Goal: Information Seeking & Learning: Find specific fact

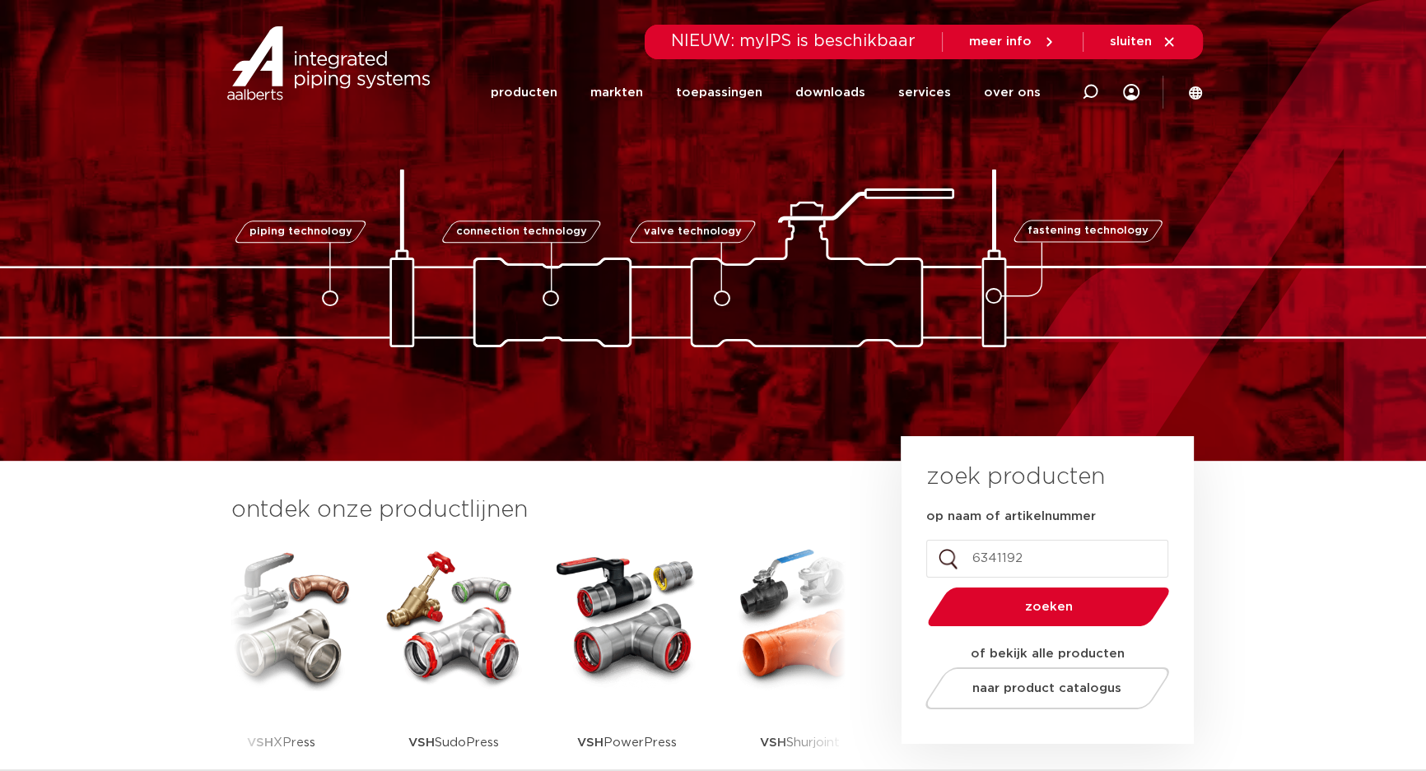
type input "6341192"
click at [921, 586] on button "zoeken" at bounding box center [1048, 607] width 255 height 42
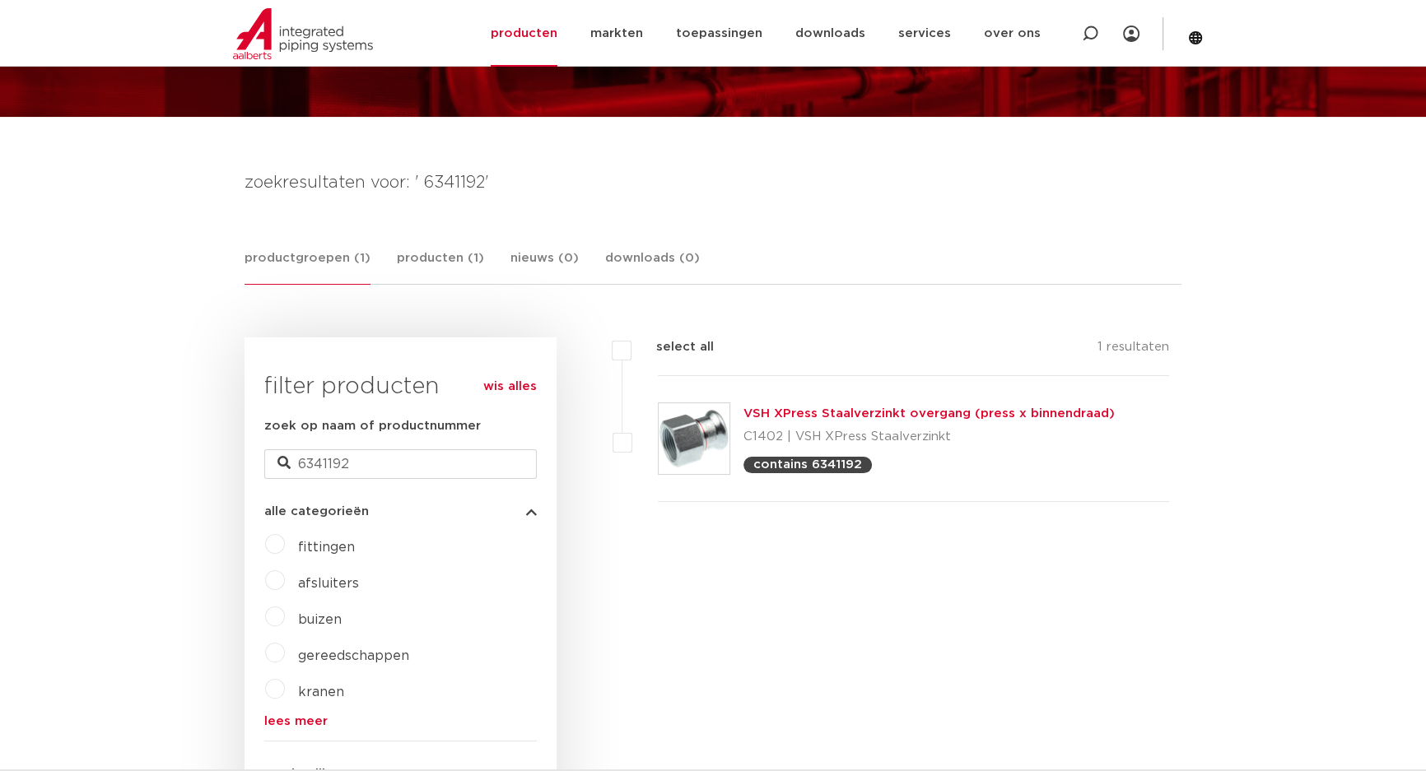
click at [808, 416] on link "VSH XPress Staalverzinkt overgang (press x binnendraad)" at bounding box center [928, 413] width 371 height 12
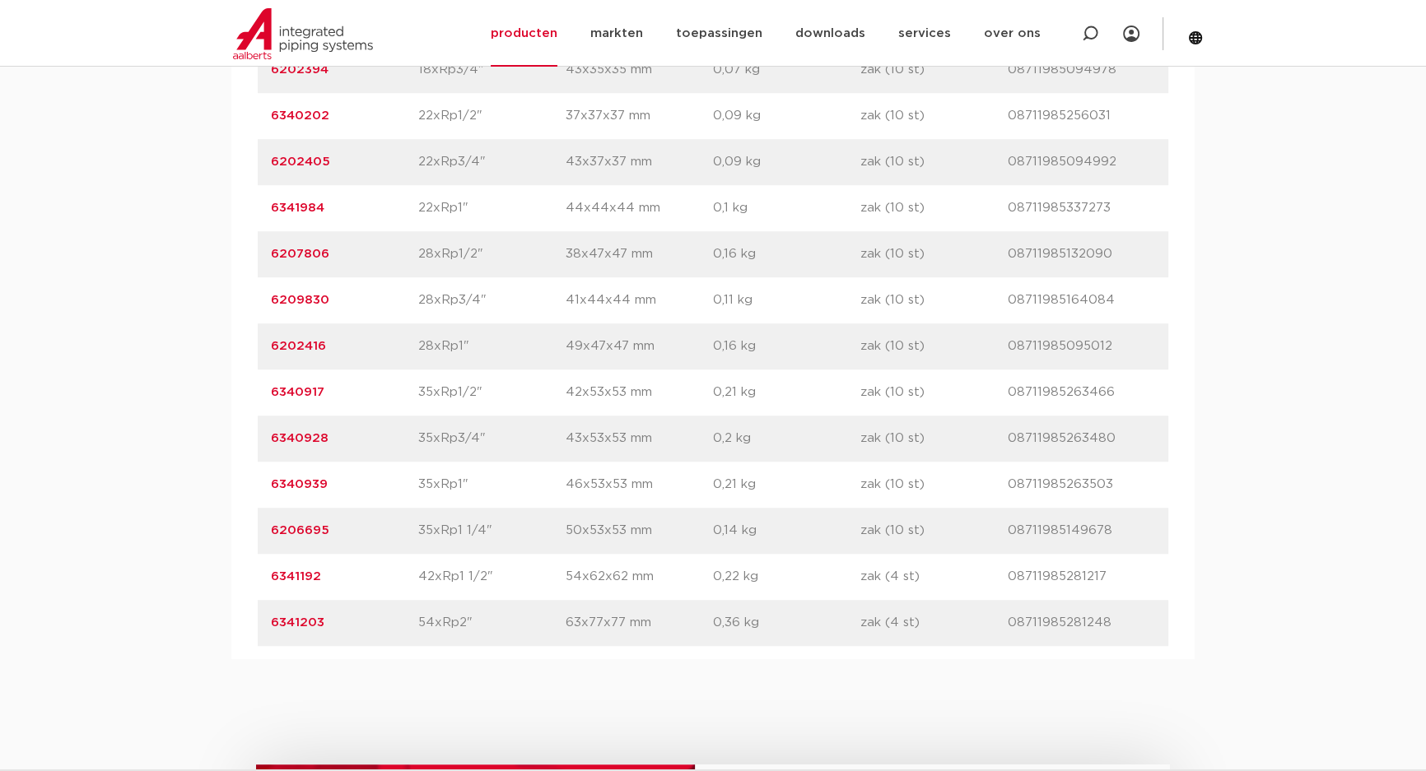
scroll to position [1422, 0]
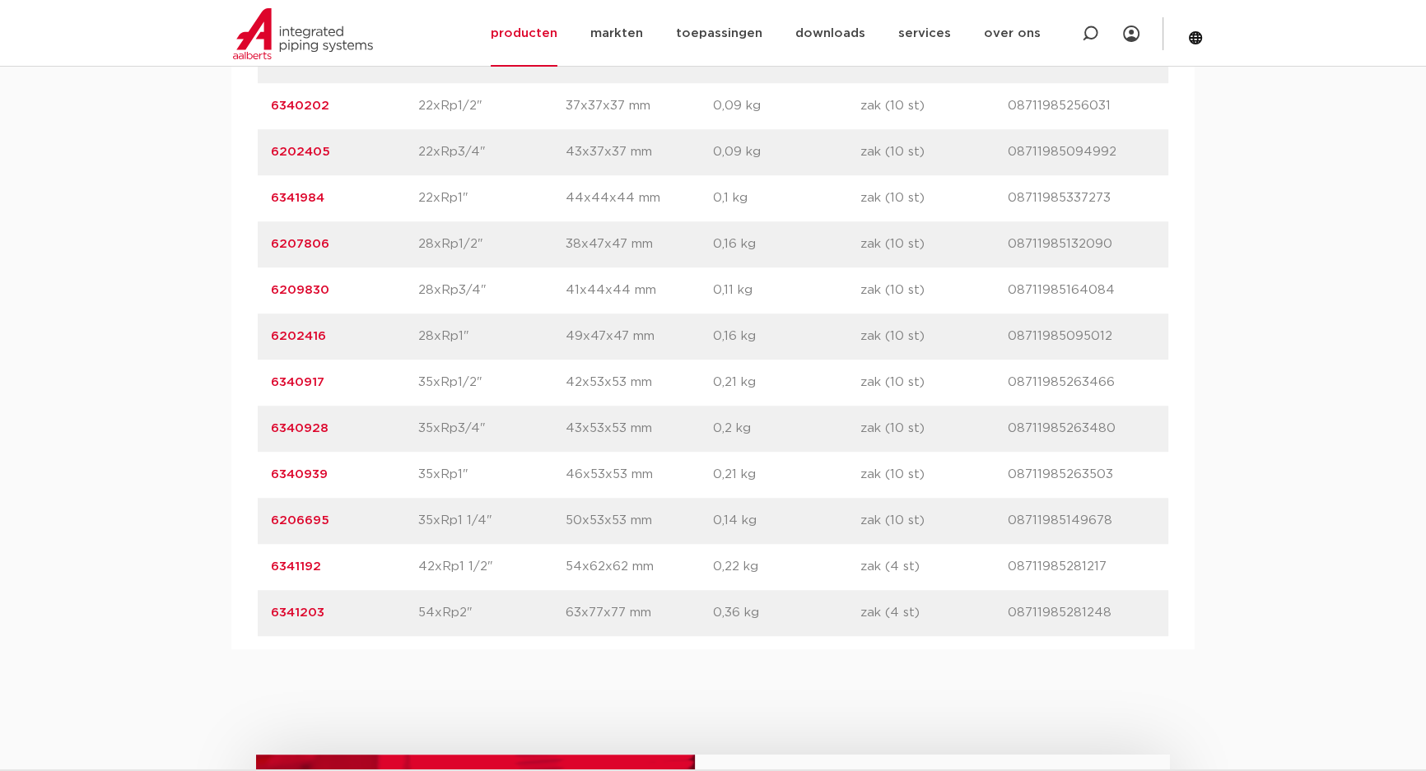
drag, startPoint x: 342, startPoint y: 566, endPoint x: 261, endPoint y: 570, distance: 81.6
click at [261, 570] on div "artikelnummer 6341192 afmeting 42xRp1 1/2" afmetingen 54x62x62 mm gewicht 0,22 …" at bounding box center [713, 567] width 910 height 46
copy link "6341192"
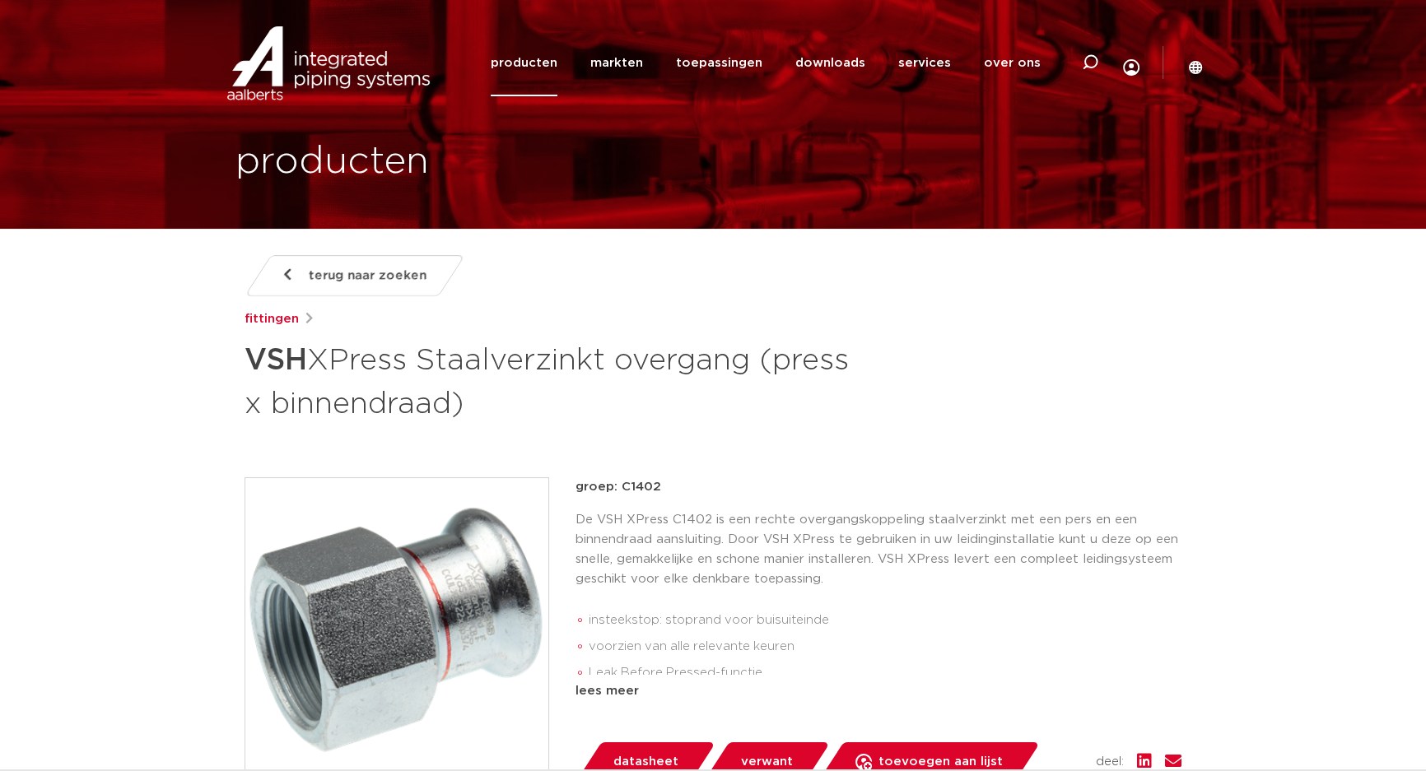
scroll to position [0, 0]
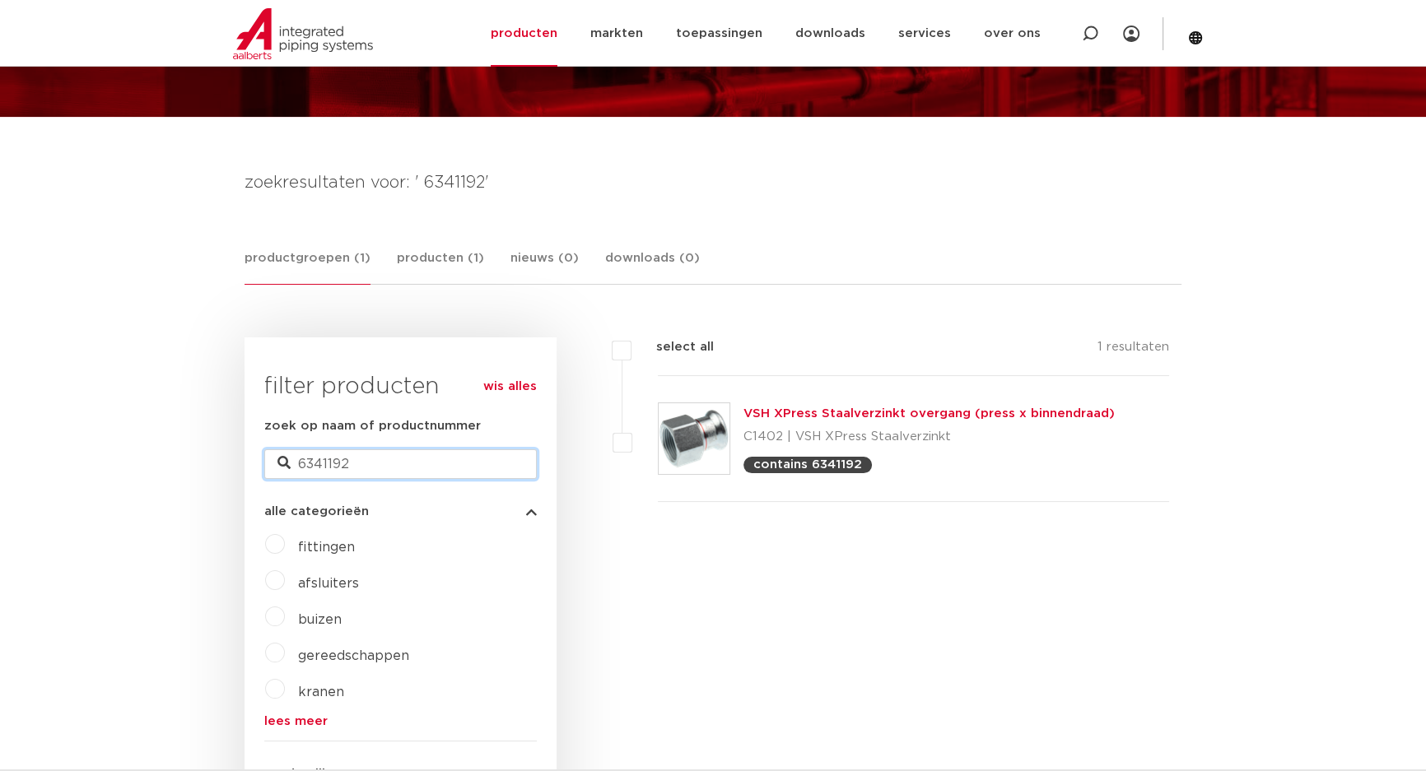
drag, startPoint x: 375, startPoint y: 464, endPoint x: 193, endPoint y: 453, distance: 181.5
type input "6563031"
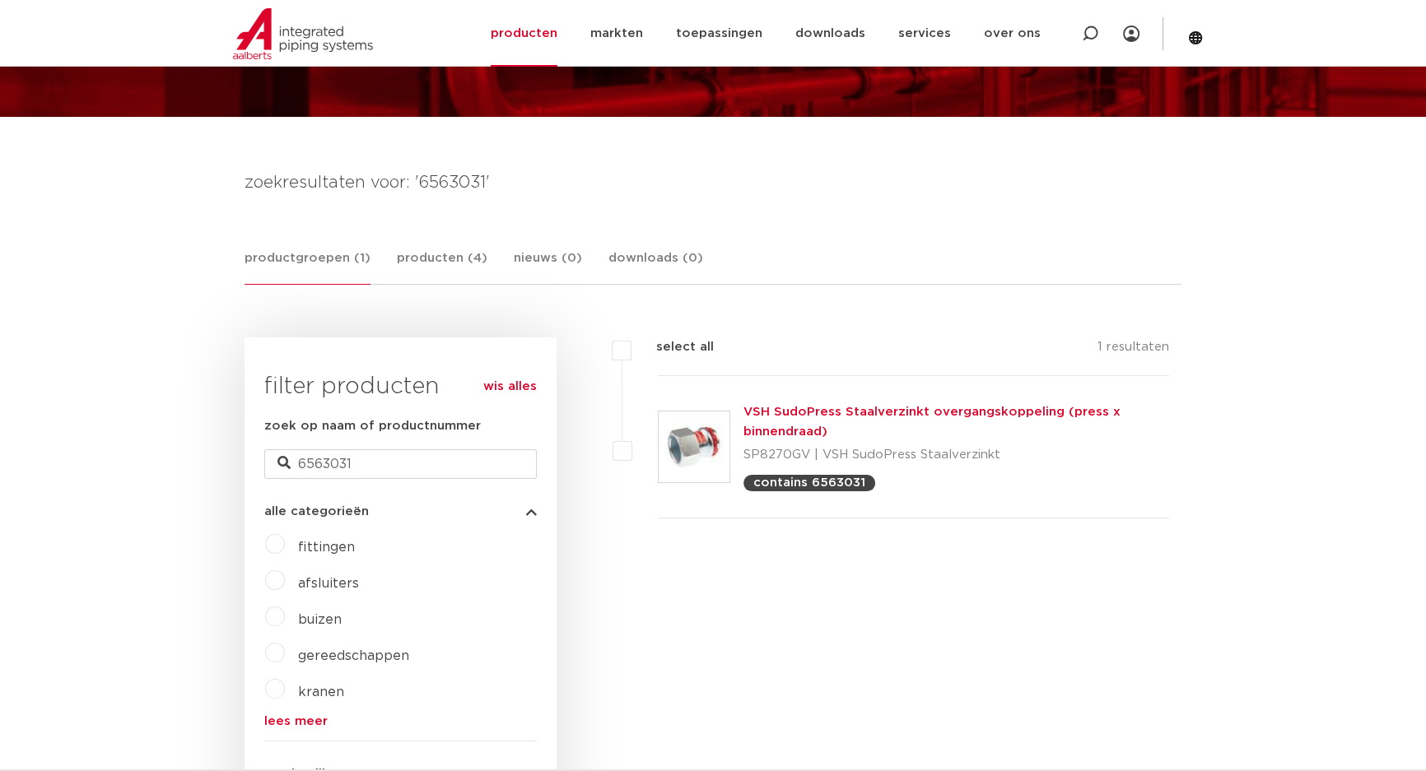
click at [805, 416] on link "VSH SudoPress Staalverzinkt overgangskoppeling (press x binnendraad)" at bounding box center [931, 422] width 377 height 32
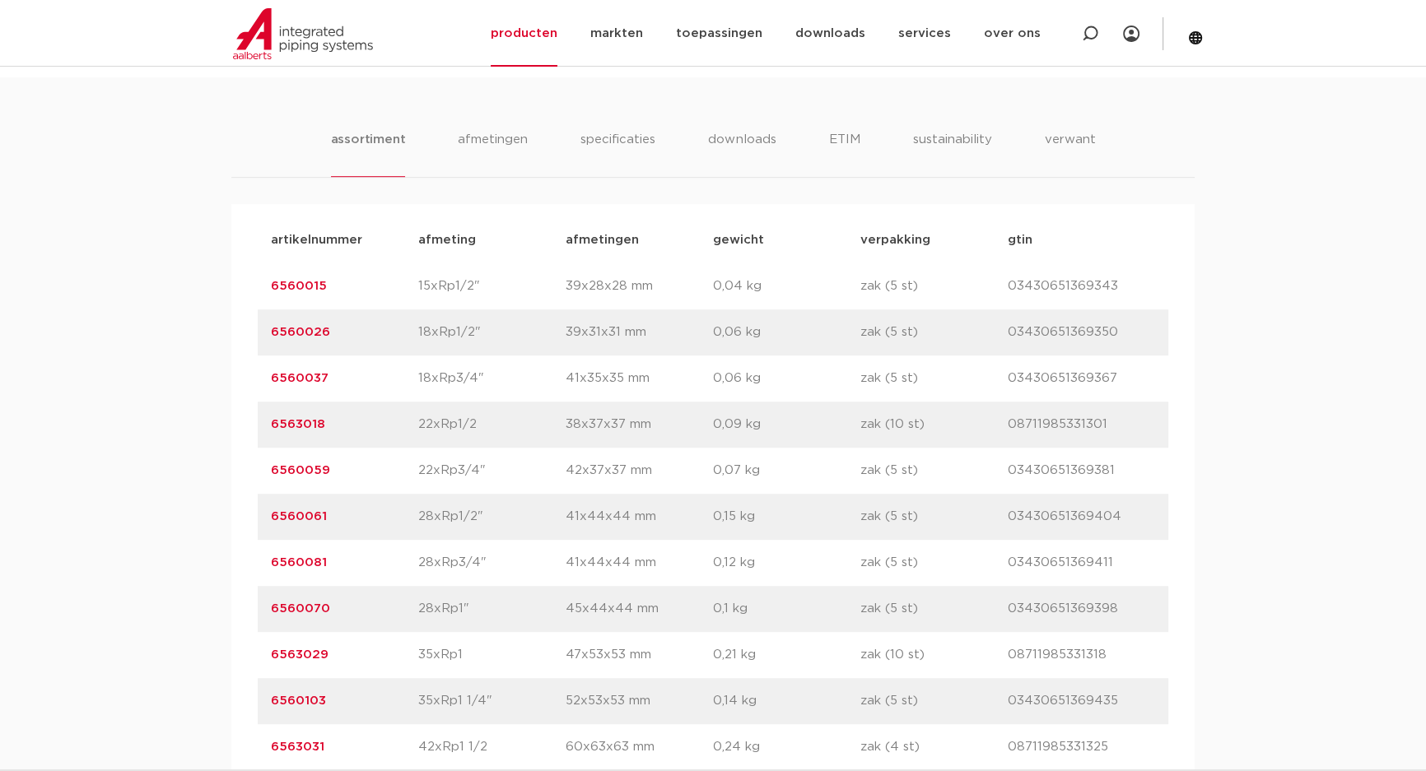
scroll to position [1122, 0]
